Goal: Task Accomplishment & Management: Complete application form

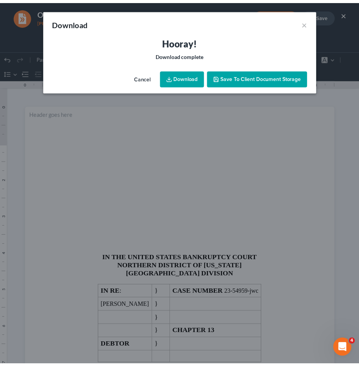
scroll to position [178, 0]
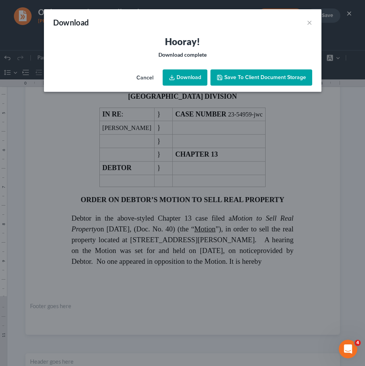
click at [144, 79] on button "Cancel" at bounding box center [144, 77] width 29 height 15
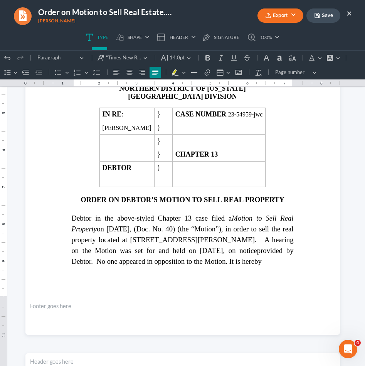
click at [348, 15] on button "×" at bounding box center [348, 12] width 5 height 9
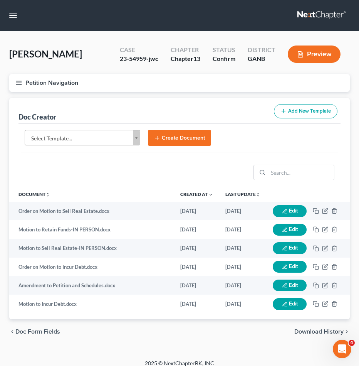
click at [60, 79] on button "Petition Navigation" at bounding box center [179, 83] width 341 height 18
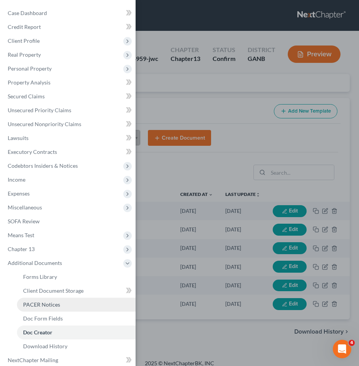
click at [64, 307] on link "PACER Notices" at bounding box center [76, 304] width 119 height 14
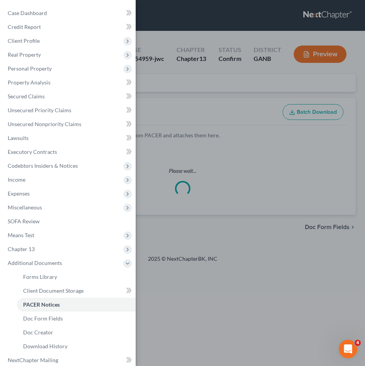
click at [225, 76] on div "Case Dashboard Payments Invoices Payments Payments Credit Report Client Profile" at bounding box center [182, 183] width 365 height 366
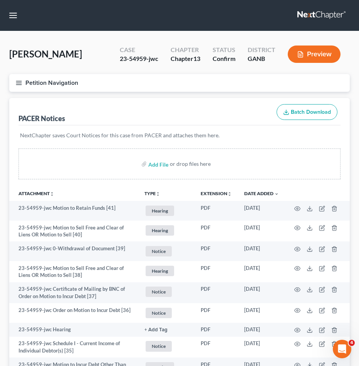
click at [44, 87] on button "Petition Navigation" at bounding box center [179, 83] width 341 height 18
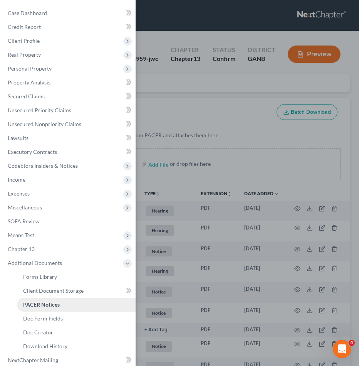
click at [59, 303] on span "PACER Notices" at bounding box center [41, 304] width 37 height 7
click at [62, 42] on span "Client Profile" at bounding box center [69, 41] width 134 height 14
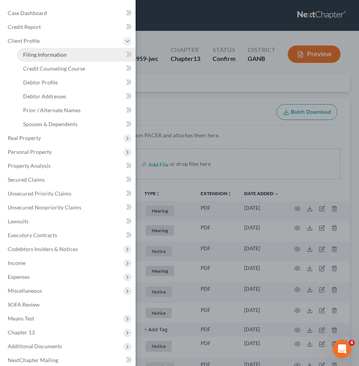
click at [60, 55] on span "Filing Information" at bounding box center [45, 54] width 44 height 7
select select "1"
select select "0"
select select "3"
select select "10"
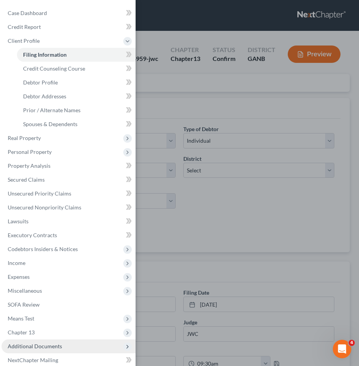
click at [59, 343] on span "Additional Documents" at bounding box center [35, 346] width 54 height 7
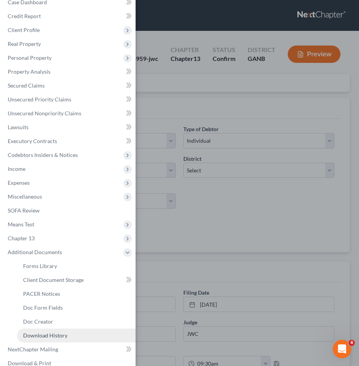
scroll to position [16, 0]
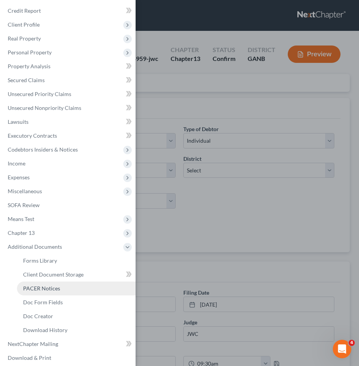
click at [56, 284] on link "PACER Notices" at bounding box center [76, 288] width 119 height 14
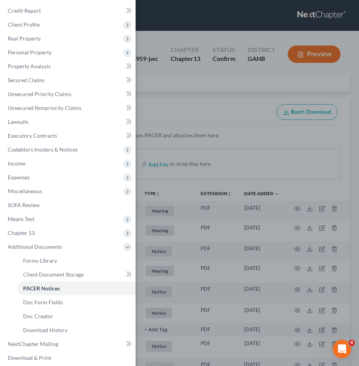
click at [218, 99] on div "Case Dashboard Payments Invoices Payments Payments Credit Report Client Profile" at bounding box center [179, 183] width 359 height 366
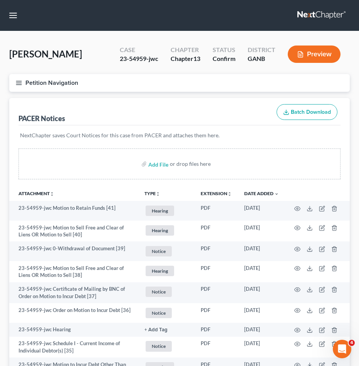
click at [55, 77] on button "Petition Navigation" at bounding box center [179, 83] width 341 height 18
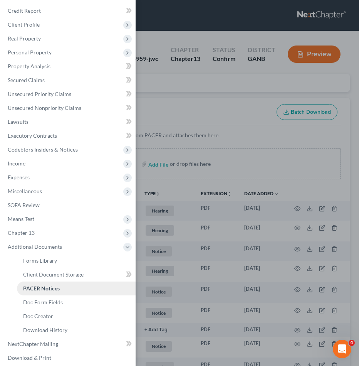
click at [44, 286] on span "PACER Notices" at bounding box center [41, 288] width 37 height 7
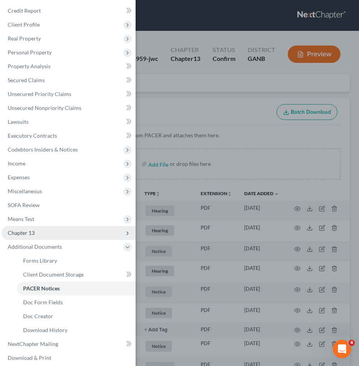
click at [39, 230] on span "Chapter 13" at bounding box center [69, 233] width 134 height 14
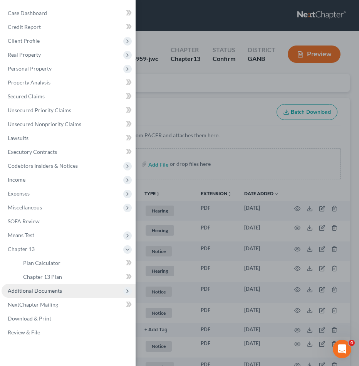
click at [35, 292] on span "Additional Documents" at bounding box center [35, 290] width 54 height 7
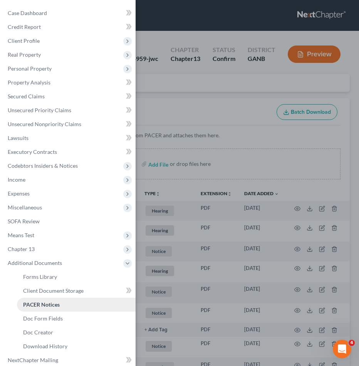
click at [44, 307] on link "PACER Notices" at bounding box center [76, 304] width 119 height 14
click at [47, 302] on span "PACER Notices" at bounding box center [41, 304] width 37 height 7
click at [40, 161] on span "Codebtors Insiders & Notices" at bounding box center [69, 166] width 134 height 14
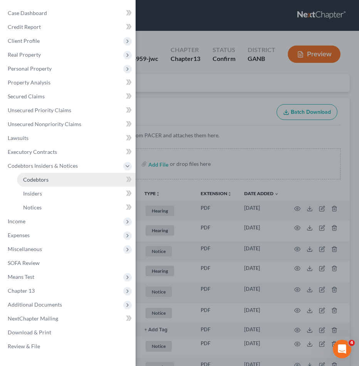
click at [41, 180] on span "Codebtors" at bounding box center [35, 179] width 25 height 7
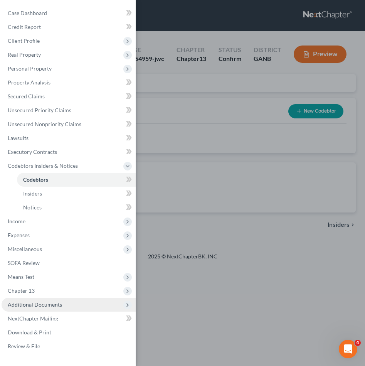
click at [47, 302] on span "Additional Documents" at bounding box center [35, 304] width 54 height 7
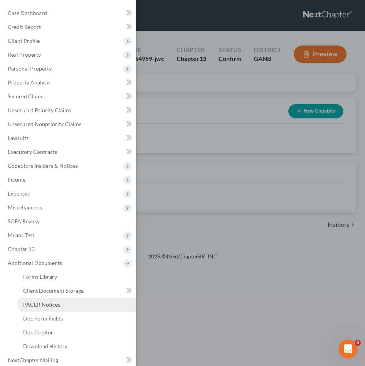
click at [45, 305] on span "PACER Notices" at bounding box center [41, 304] width 37 height 7
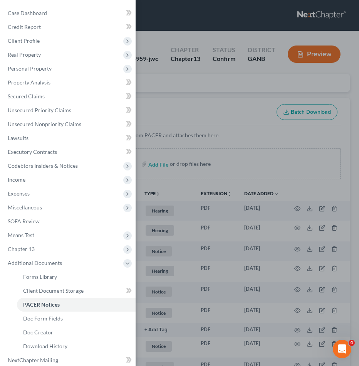
click at [247, 151] on div "Case Dashboard Payments Invoices Payments Payments Credit Report Client Profile" at bounding box center [179, 183] width 359 height 366
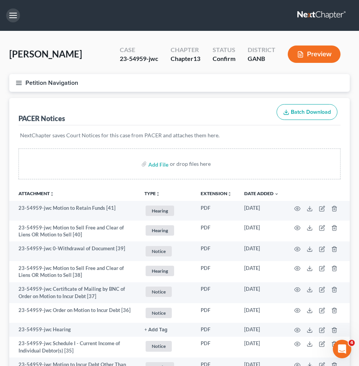
click at [16, 17] on button "button" at bounding box center [13, 15] width 14 height 14
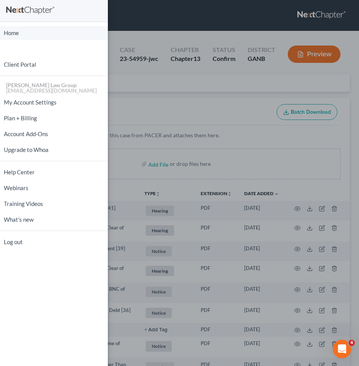
click at [18, 29] on link "Home" at bounding box center [54, 32] width 108 height 13
click at [202, 25] on div "Home New Case Client Portal [PERSON_NAME] Law Group [EMAIL_ADDRESS][DOMAIN_NAME…" at bounding box center [179, 183] width 359 height 366
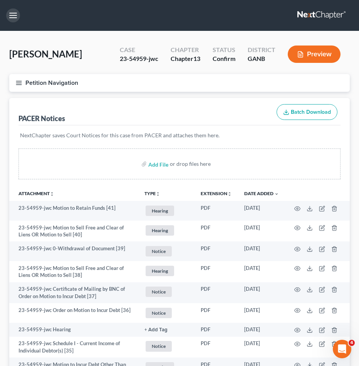
click at [10, 18] on button "button" at bounding box center [13, 15] width 14 height 14
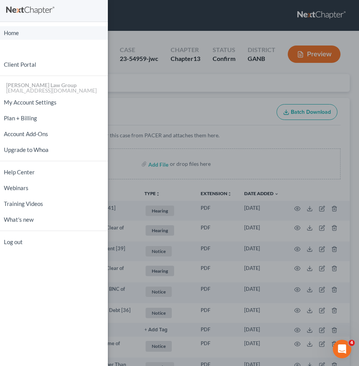
click at [14, 34] on link "Home" at bounding box center [54, 32] width 108 height 13
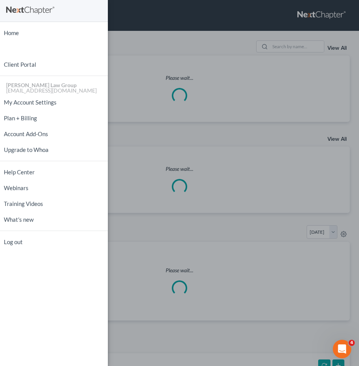
click at [217, 58] on div "Home New Case Client Portal [PERSON_NAME] Law Group [EMAIL_ADDRESS][DOMAIN_NAME…" at bounding box center [179, 183] width 359 height 366
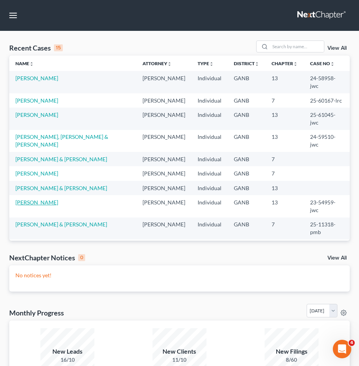
click at [30, 199] on link "[PERSON_NAME]" at bounding box center [36, 202] width 43 height 7
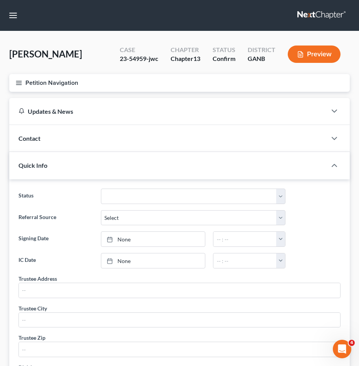
click at [44, 84] on button "Petition Navigation" at bounding box center [179, 83] width 341 height 18
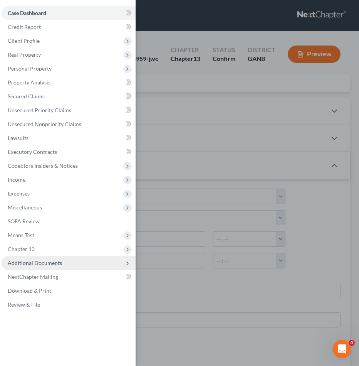
click at [54, 261] on span "Additional Documents" at bounding box center [35, 262] width 54 height 7
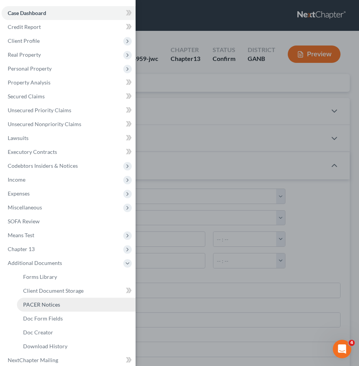
click at [50, 303] on span "PACER Notices" at bounding box center [41, 304] width 37 height 7
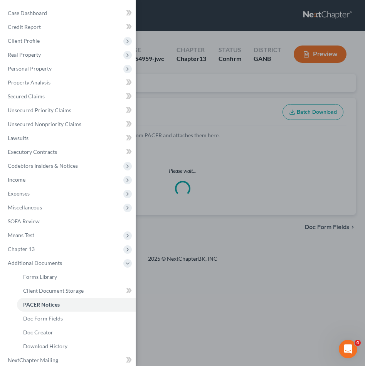
click at [202, 77] on div "Case Dashboard Payments Invoices Payments Payments Credit Report Client Profile" at bounding box center [182, 183] width 365 height 366
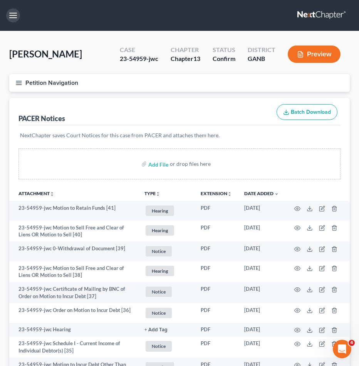
click at [15, 17] on button "button" at bounding box center [13, 15] width 14 height 14
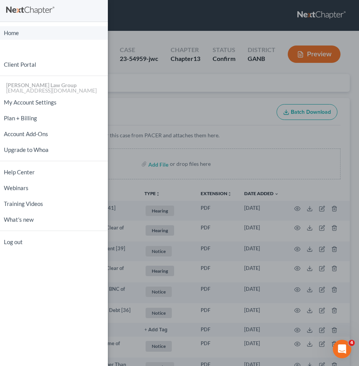
click at [17, 33] on link "Home" at bounding box center [54, 32] width 108 height 13
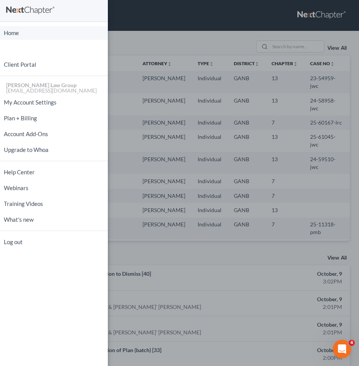
click at [19, 33] on link "Home" at bounding box center [54, 32] width 108 height 13
click at [156, 27] on div "Home New Case Client Portal [PERSON_NAME] Law Group [EMAIL_ADDRESS][DOMAIN_NAME…" at bounding box center [179, 183] width 359 height 366
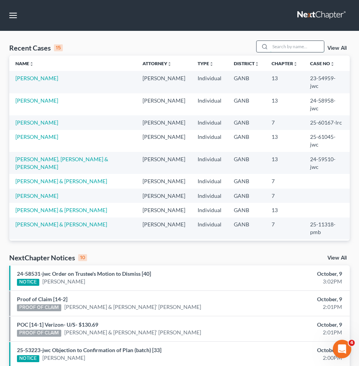
click at [287, 44] on input "search" at bounding box center [297, 46] width 54 height 11
click at [41, 77] on link "[PERSON_NAME]" at bounding box center [36, 78] width 43 height 7
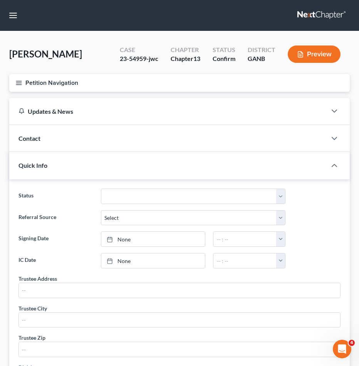
click at [40, 84] on button "Petition Navigation" at bounding box center [179, 83] width 341 height 18
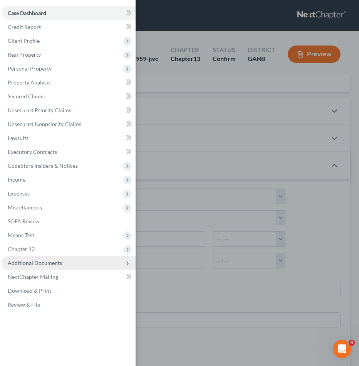
click at [43, 265] on span "Additional Documents" at bounding box center [35, 262] width 54 height 7
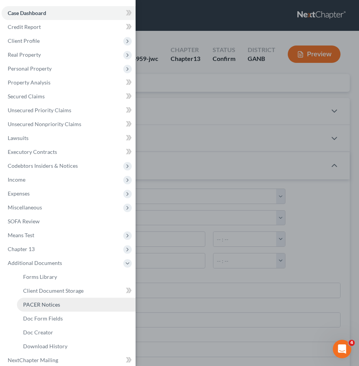
click at [44, 304] on span "PACER Notices" at bounding box center [41, 304] width 37 height 7
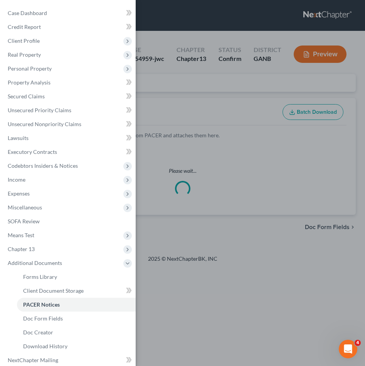
click at [186, 100] on div "Case Dashboard Payments Invoices Payments Payments Credit Report Client Profile" at bounding box center [182, 183] width 365 height 366
